Goal: Task Accomplishment & Management: Manage account settings

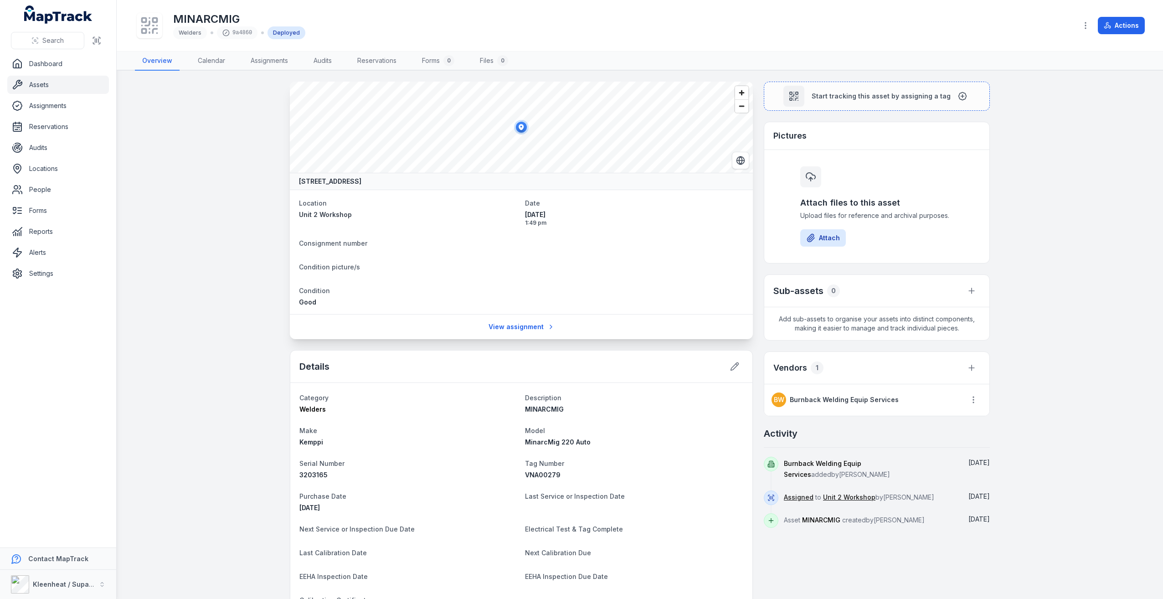
click at [1044, 385] on main "[GEOGRAPHIC_DATA], [GEOGRAPHIC_DATA] Location Unit 2 Workshop Date [DATE] 1:49 …" at bounding box center [640, 335] width 1046 height 528
click at [240, 34] on div "9a4860" at bounding box center [237, 32] width 41 height 13
drag, startPoint x: 240, startPoint y: 34, endPoint x: 397, endPoint y: 33, distance: 156.7
click at [397, 33] on div "MINARCMIG Welders 9a4860 Deployed" at bounding box center [602, 25] width 935 height 29
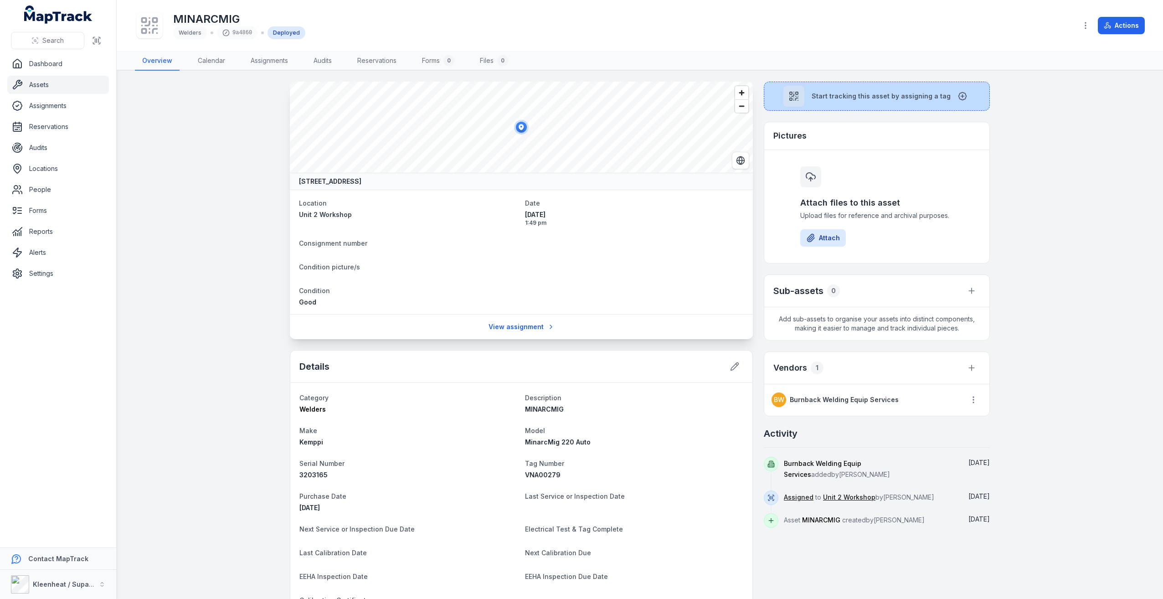
click at [955, 101] on button "Start tracking this asset by assigning a tag" at bounding box center [877, 96] width 226 height 29
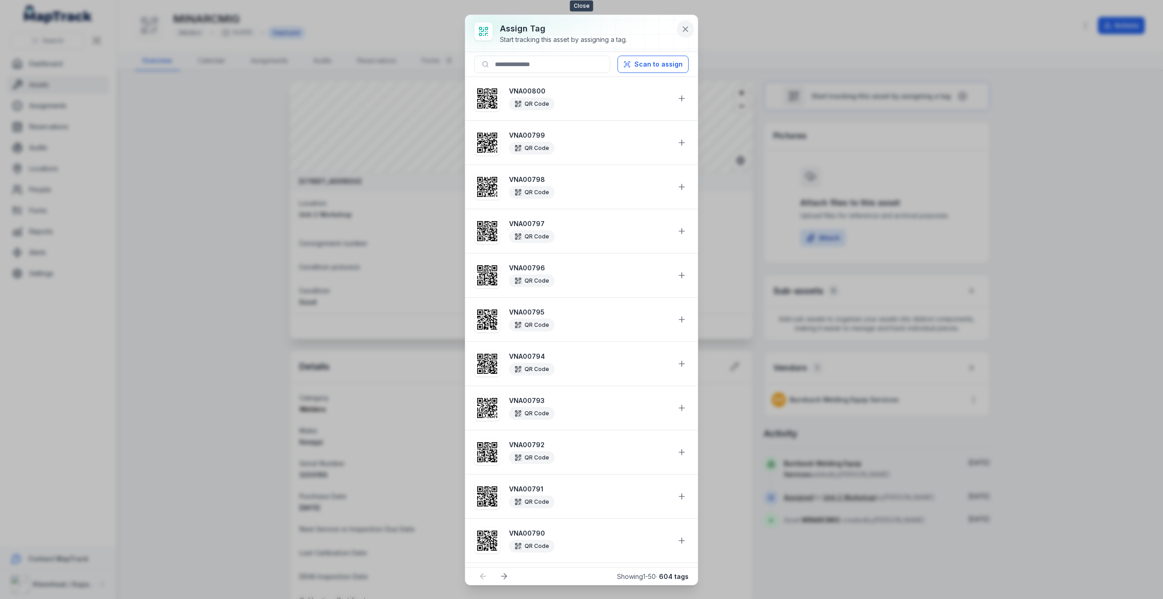
click at [683, 28] on icon at bounding box center [685, 29] width 9 height 9
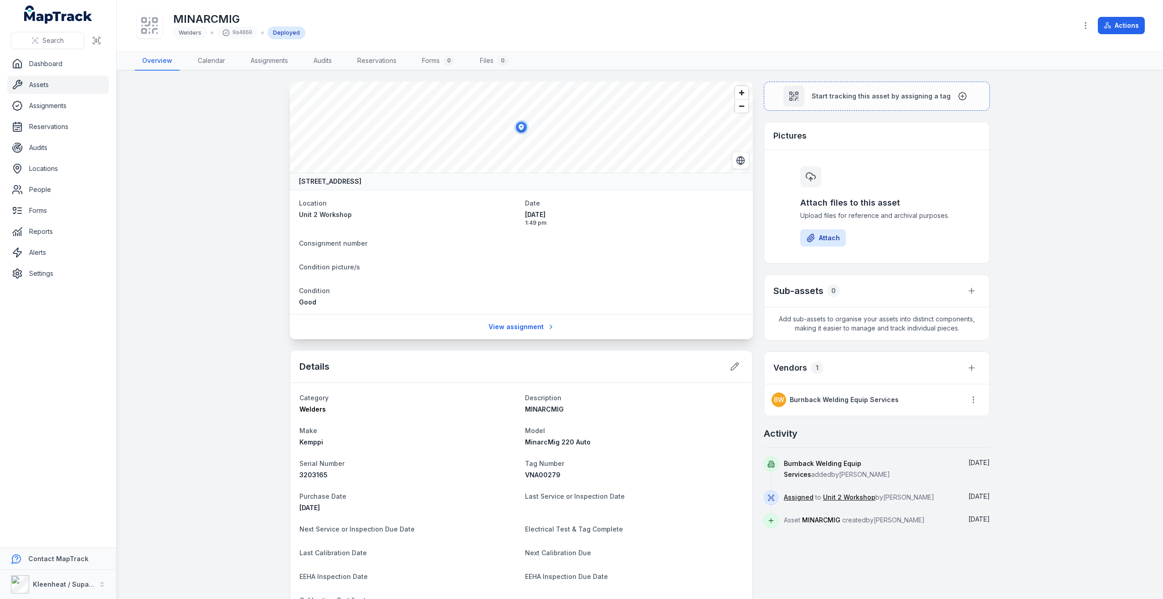
click at [183, 160] on main "[GEOGRAPHIC_DATA], [GEOGRAPHIC_DATA] Location Unit 2 Workshop Date [DATE] 1:49 …" at bounding box center [640, 335] width 1046 height 528
click at [45, 66] on link "Dashboard" at bounding box center [58, 64] width 102 height 18
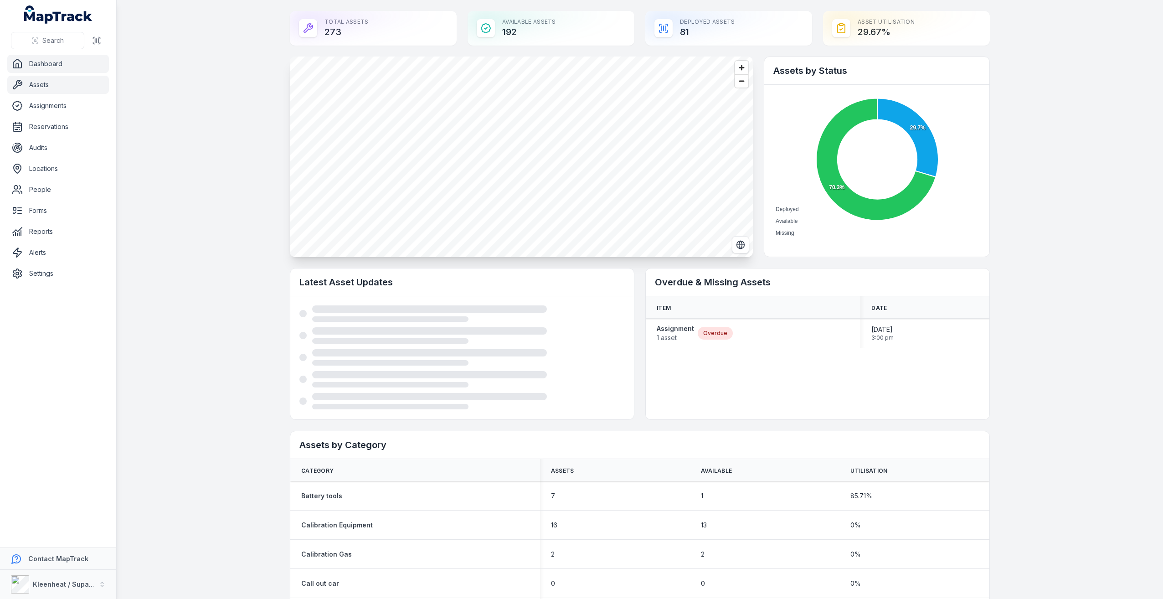
click at [47, 82] on link "Assets" at bounding box center [58, 85] width 102 height 18
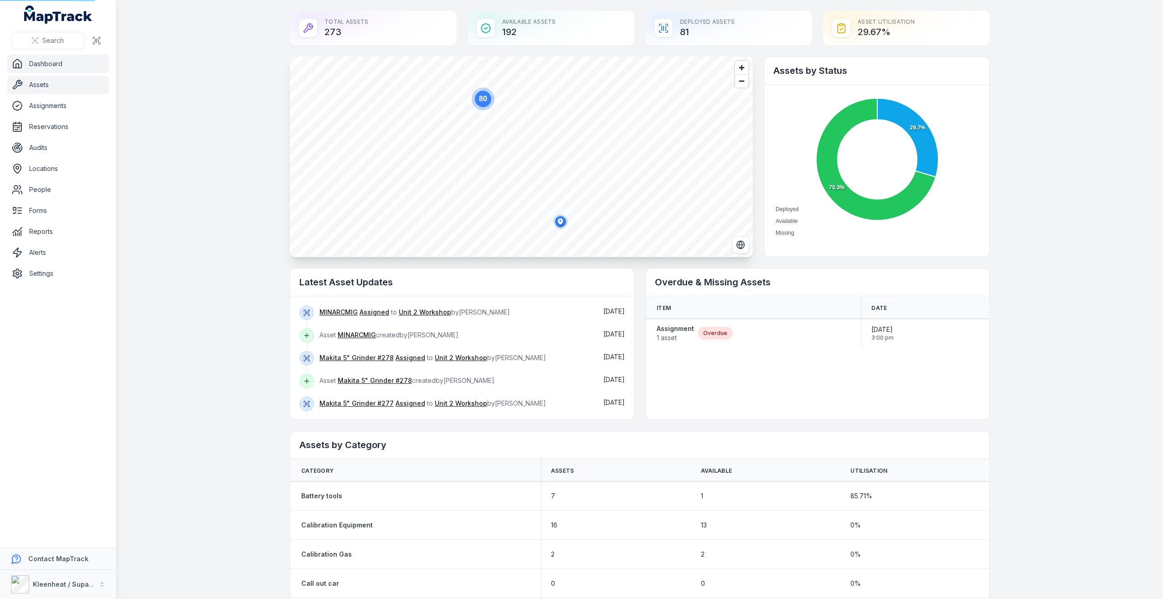
click at [47, 82] on link "Assets" at bounding box center [58, 85] width 102 height 18
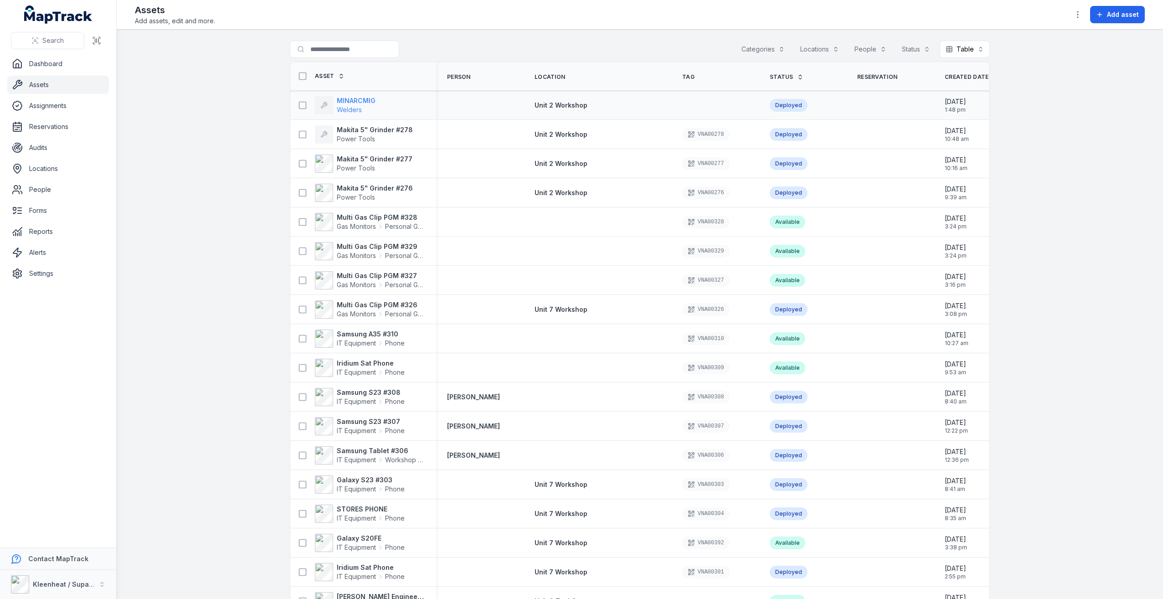
click at [352, 101] on strong "MINARCMIG" at bounding box center [356, 100] width 39 height 9
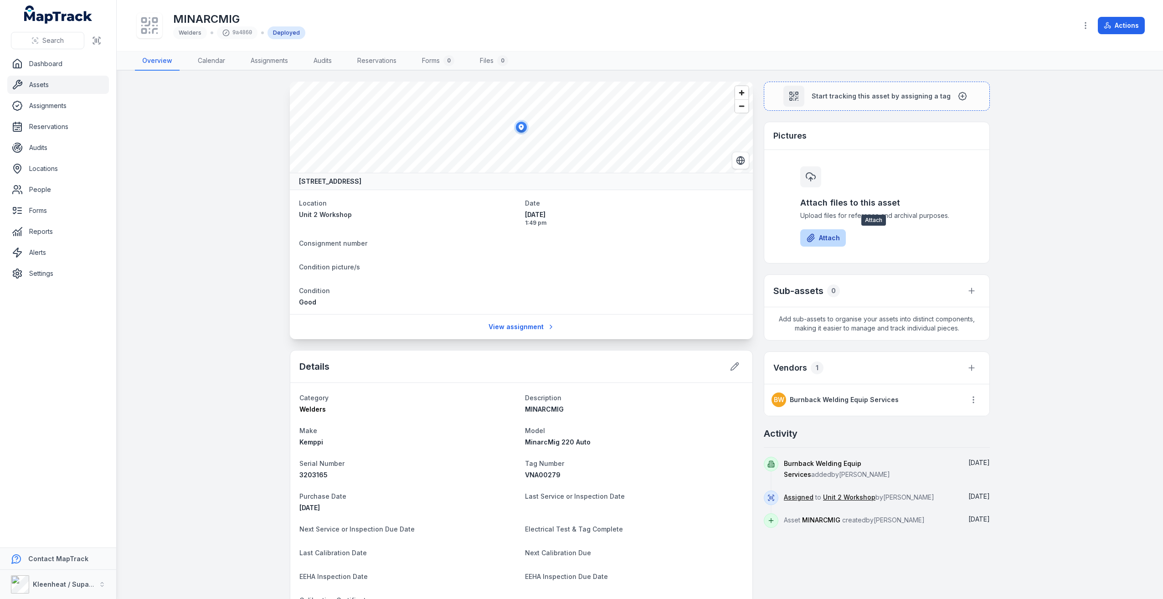
click at [836, 234] on button "Attach" at bounding box center [823, 237] width 46 height 17
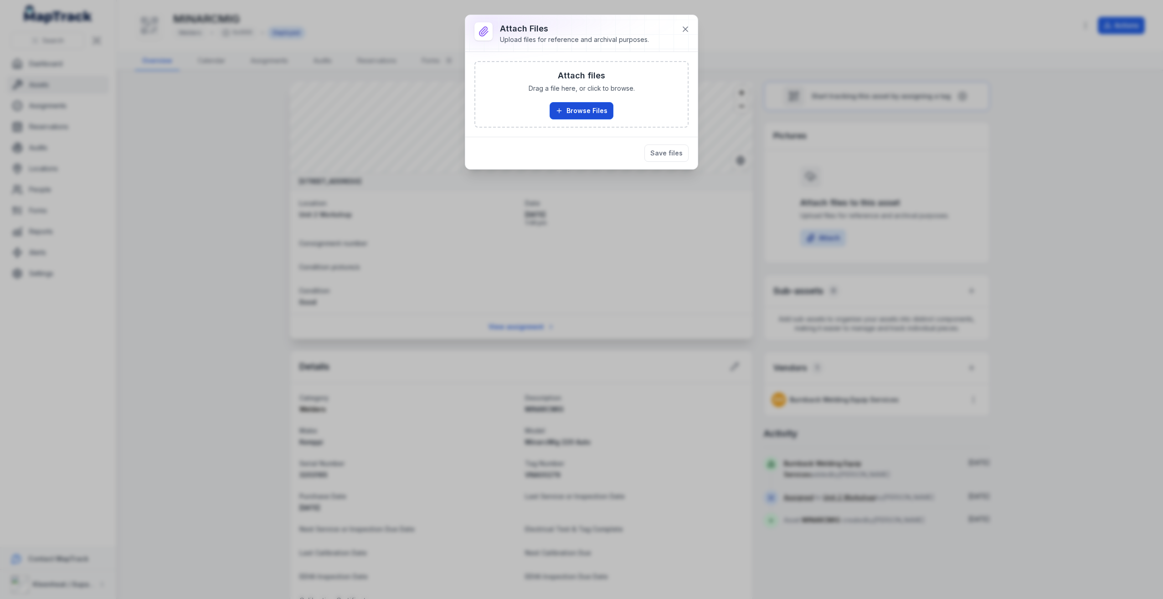
click at [592, 116] on button "Browse Files" at bounding box center [582, 110] width 64 height 17
click at [553, 112] on button "Browse Files" at bounding box center [582, 110] width 64 height 17
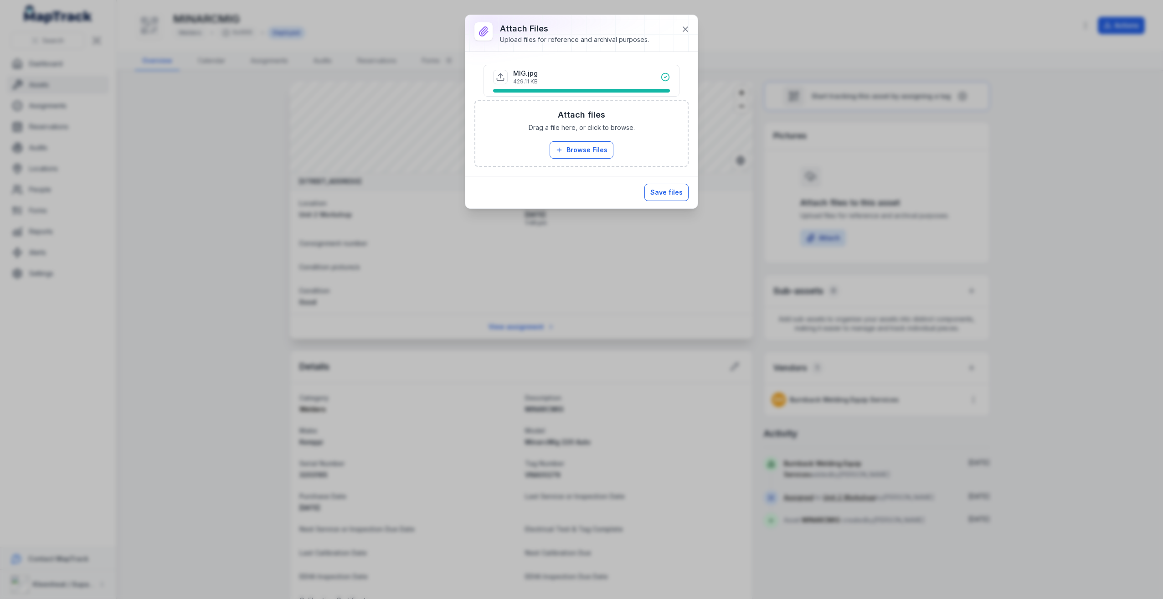
click at [680, 194] on button "Save files" at bounding box center [666, 192] width 44 height 17
